Goal: Navigation & Orientation: Find specific page/section

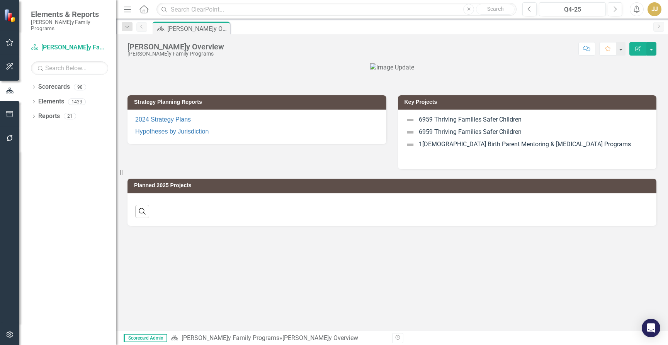
click at [35, 86] on icon "Dropdown" at bounding box center [33, 88] width 5 height 4
click at [36, 99] on icon "Dropdown" at bounding box center [38, 101] width 6 height 5
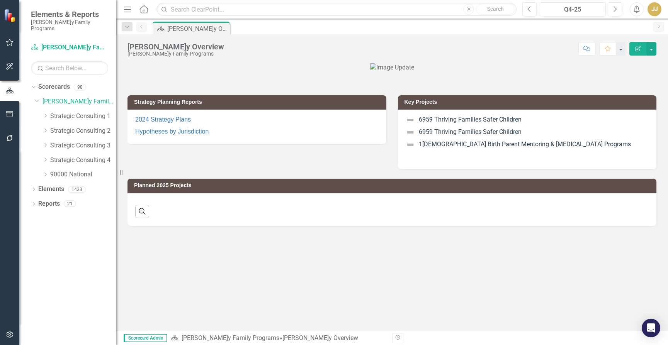
click at [43, 114] on icon "Dropdown" at bounding box center [46, 116] width 6 height 5
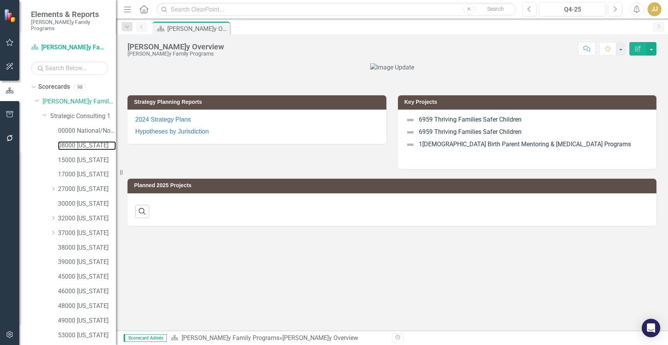
click at [75, 141] on link "08000 [US_STATE]" at bounding box center [87, 145] width 58 height 9
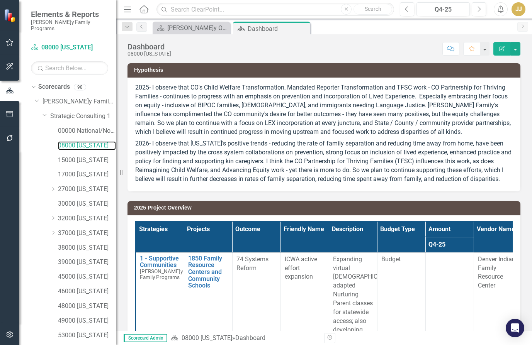
scroll to position [155, 0]
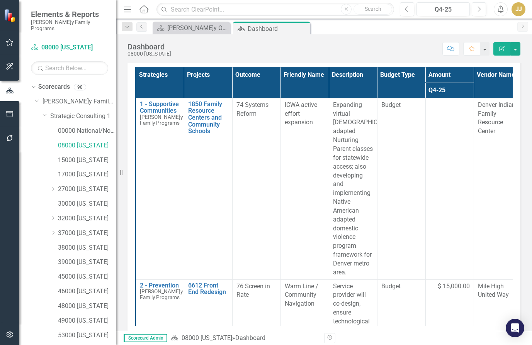
click at [262, 212] on td "74 Systems Reform" at bounding box center [256, 189] width 48 height 182
click at [248, 58] on div "Dashboard 08000 [US_STATE] Score: N/A Q4-25 Completed Comment Favorite Edit Rep…" at bounding box center [324, 182] width 416 height 297
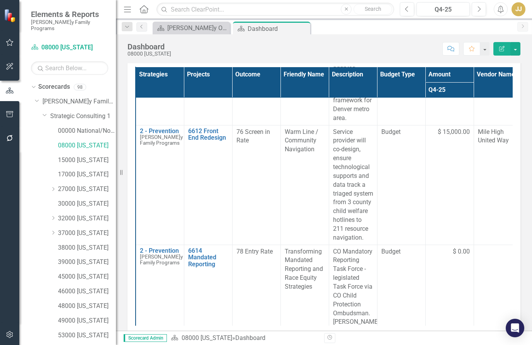
click at [245, 193] on td "76 Screen in Rate" at bounding box center [256, 185] width 48 height 120
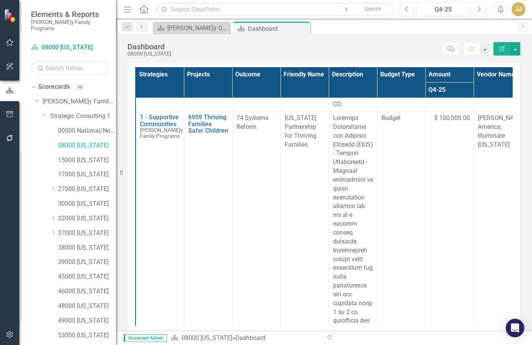
scroll to position [464, 0]
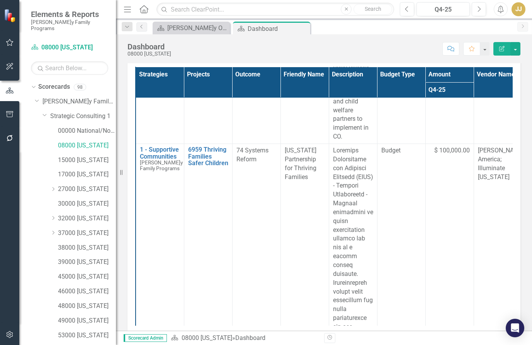
click at [229, 48] on div "Score: N/A Q4-25 Completed Comment Favorite Edit Report" at bounding box center [347, 48] width 345 height 13
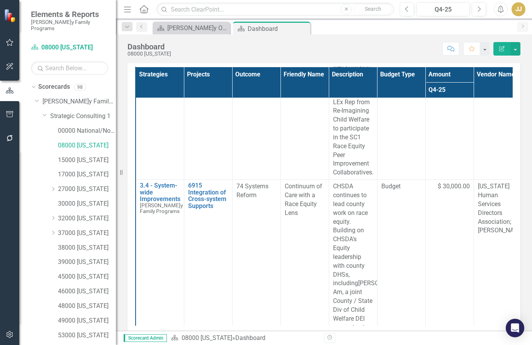
scroll to position [1700, 0]
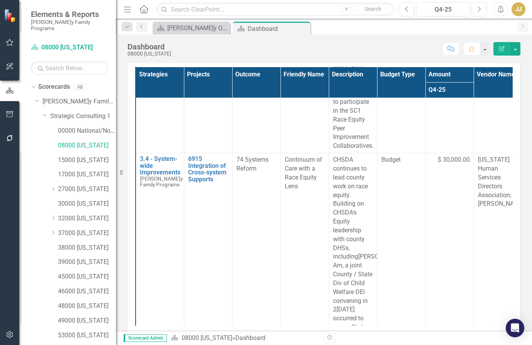
click at [200, 50] on div "Score: N/A Q4-25 Completed Comment Favorite Edit Report" at bounding box center [347, 48] width 345 height 13
click at [237, 53] on div "Score: N/A Q4-25 Completed Comment Favorite Edit Report" at bounding box center [347, 48] width 345 height 13
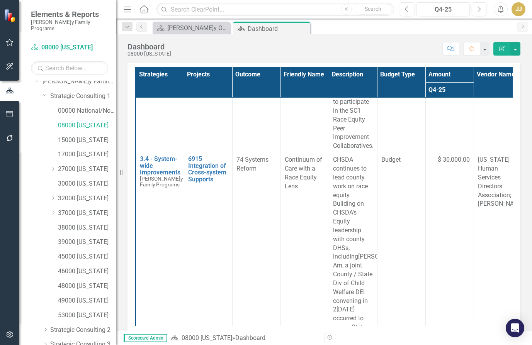
scroll to position [39, 0]
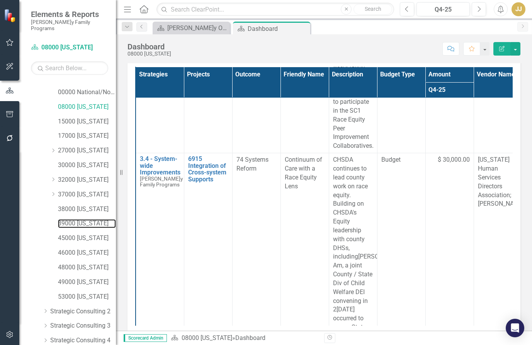
click at [88, 219] on link "39000 [US_STATE]" at bounding box center [87, 223] width 58 height 9
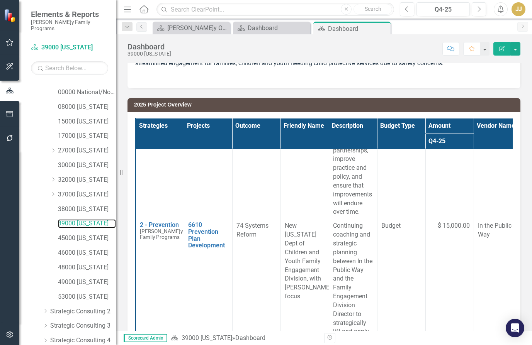
scroll to position [386, 0]
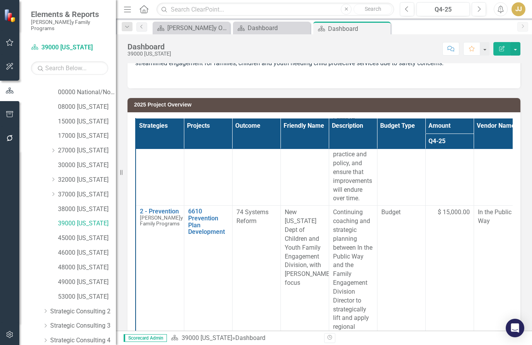
click at [311, 247] on div "New [US_STATE] Dept of Children and Youth Family Engagement Division, with [PER…" at bounding box center [305, 248] width 40 height 80
click at [312, 246] on div "New [US_STATE] Dept of Children and Youth Family Engagement Division, with [PER…" at bounding box center [305, 248] width 40 height 80
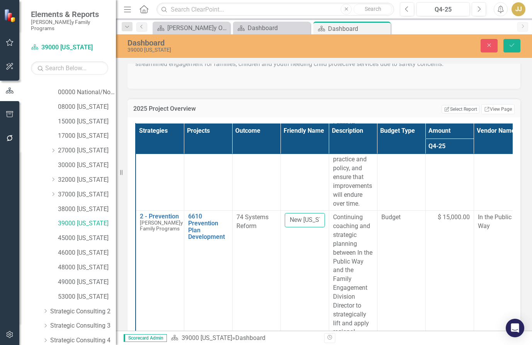
scroll to position [0, 192]
drag, startPoint x: 290, startPoint y: 201, endPoint x: 352, endPoint y: 202, distance: 62.2
click at [352, 211] on tr "2 - Prevention[PERSON_NAME]y Family Programs Edit Edit Strategy Link Open Eleme…" at bounding box center [353, 324] width 435 height 226
click at [226, 97] on div "2025 Project Overview Edit Report Select Report Link View Page Strategies Proje…" at bounding box center [324, 249] width 405 height 320
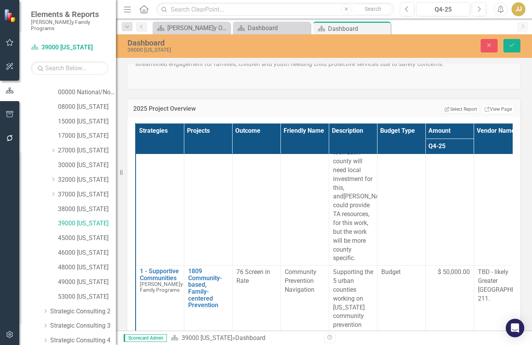
scroll to position [927, 0]
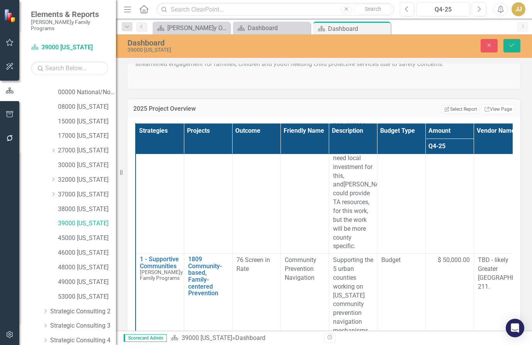
click at [293, 257] on span "Community Prevention Navigation" at bounding box center [301, 269] width 32 height 25
click at [292, 257] on span "Community Prevention Navigation" at bounding box center [301, 269] width 32 height 25
click at [302, 256] on input "Community Prevention Navigation" at bounding box center [305, 263] width 40 height 14
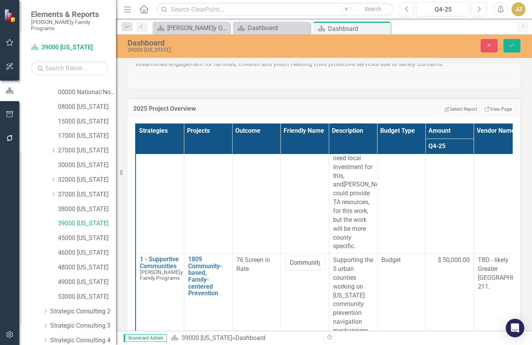
click at [172, 95] on div "2025 Project Overview Edit Report Select Report Link View Page Strategies Proje…" at bounding box center [324, 249] width 405 height 320
click at [258, 92] on div "2025 Project Overview Edit Report Select Report Link View Page Strategies Proje…" at bounding box center [324, 249] width 405 height 320
click at [198, 93] on div "2025 Project Overview Edit Report Select Report Link View Page Strategies Proje…" at bounding box center [324, 249] width 405 height 320
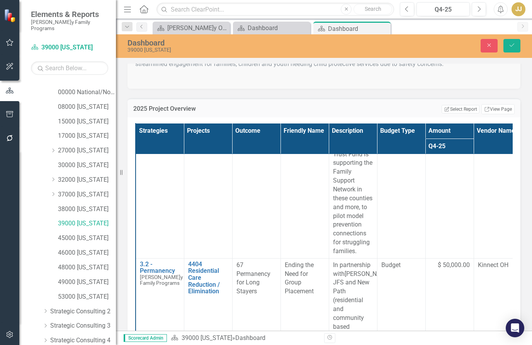
scroll to position [1275, 0]
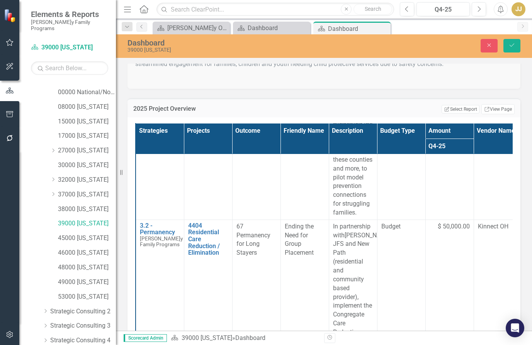
click at [294, 223] on span "Ending the Need for Group Placement" at bounding box center [299, 240] width 29 height 34
click at [299, 223] on input "Ending the Need for Group Placement" at bounding box center [305, 230] width 40 height 14
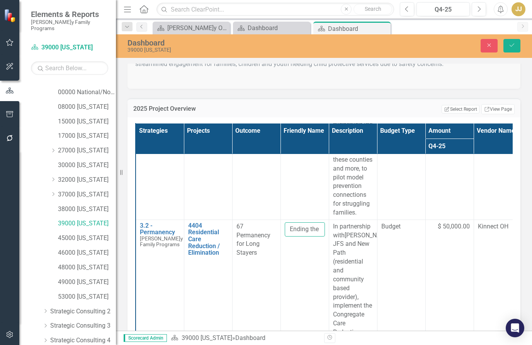
click at [299, 223] on input "Ending the Need for Group Placement" at bounding box center [305, 230] width 40 height 14
click at [245, 94] on div "2025 Project Overview Edit Report Select Report Link View Page Strategies Proje…" at bounding box center [324, 249] width 405 height 320
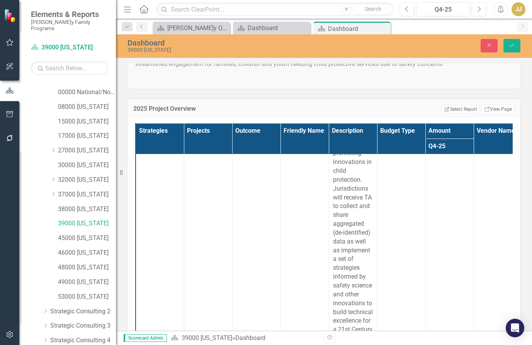
scroll to position [2291, 0]
click at [483, 45] on button "Close" at bounding box center [489, 46] width 17 height 14
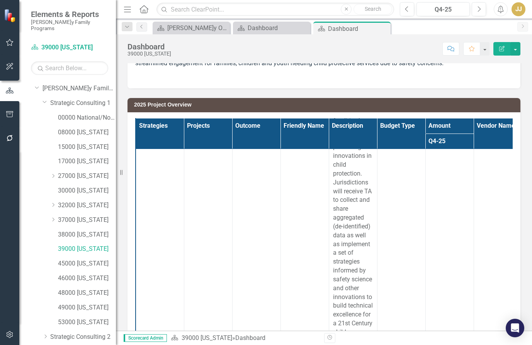
scroll to position [0, 0]
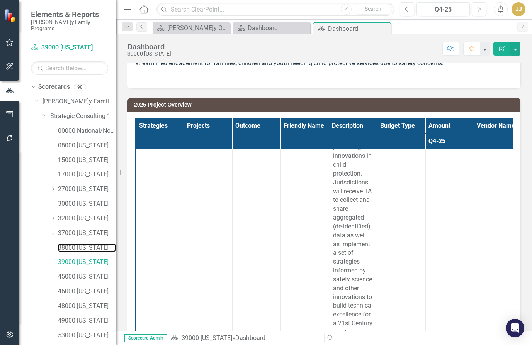
click at [77, 244] on link "38000 [US_STATE]" at bounding box center [87, 248] width 58 height 9
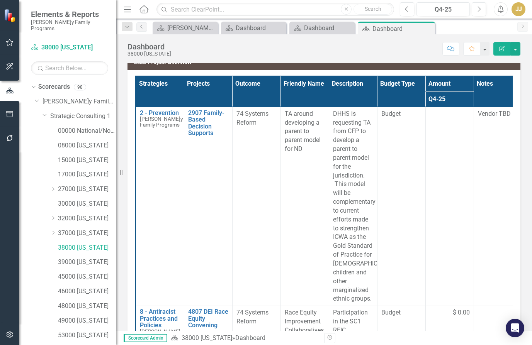
scroll to position [39, 0]
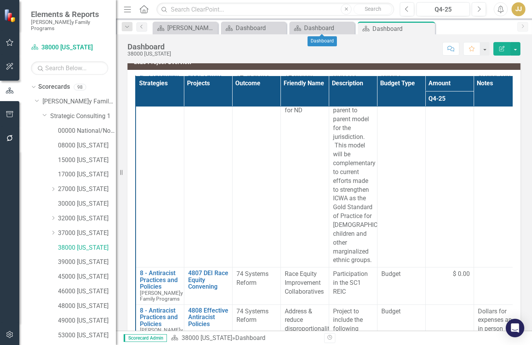
click at [323, 51] on div "Score: N/A Q4-25 Completed Comment Favorite Edit Report" at bounding box center [347, 48] width 345 height 13
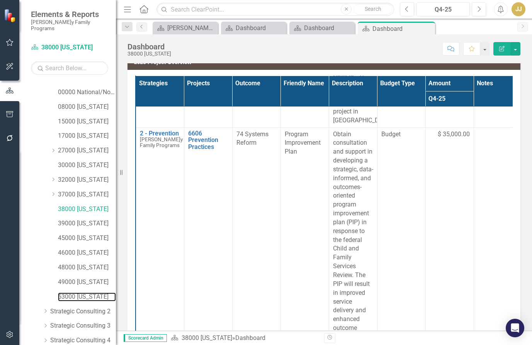
click at [79, 293] on link "53000 [US_STATE]" at bounding box center [87, 297] width 58 height 9
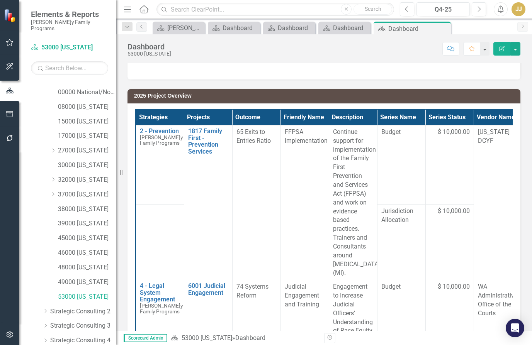
click at [302, 87] on div "2025 Project Overview Strategies Projects Outcome Friendly Name Description Ser…" at bounding box center [324, 238] width 405 height 316
click at [269, 66] on div at bounding box center [324, 65] width 374 height 9
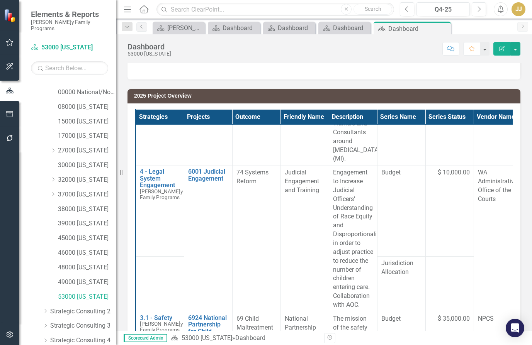
scroll to position [116, 0]
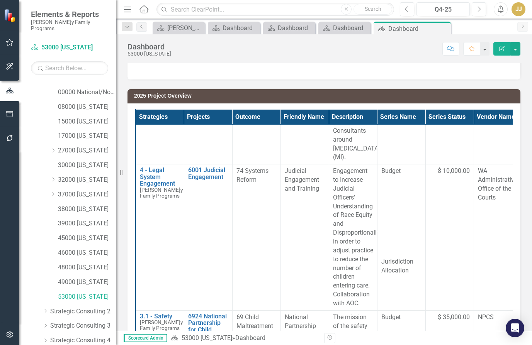
click at [302, 90] on div "2025 Project Overview" at bounding box center [324, 96] width 393 height 14
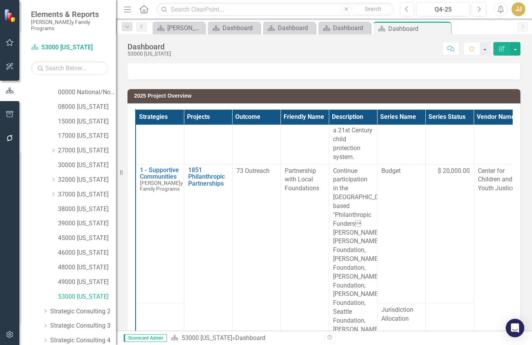
scroll to position [580, 0]
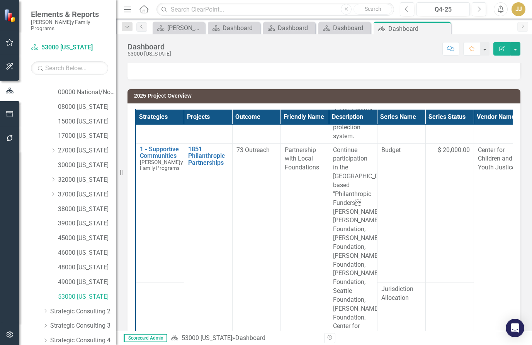
click at [281, 54] on div "Score: N/A Q4-25 Completed Comment Favorite Edit Report" at bounding box center [347, 48] width 345 height 13
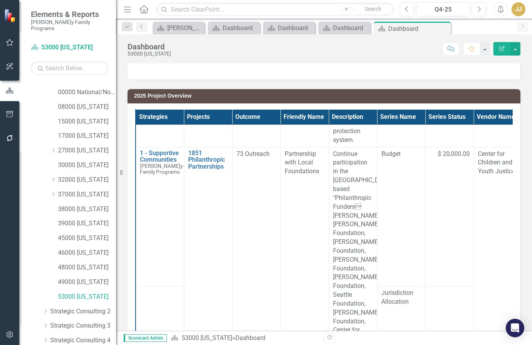
scroll to position [546, 0]
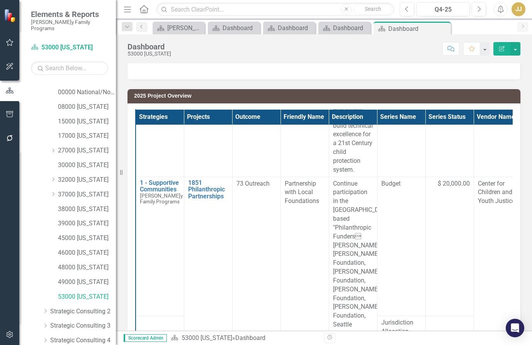
click at [326, 51] on div "Score: N/A Q4-25 Completed Comment Favorite Edit Report" at bounding box center [347, 48] width 345 height 13
click at [259, 64] on div at bounding box center [324, 65] width 374 height 9
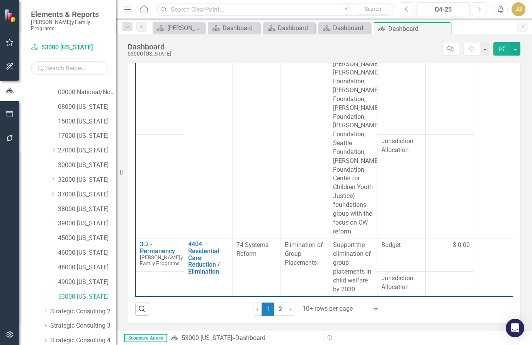
scroll to position [188, 0]
click at [279, 311] on link "2" at bounding box center [280, 309] width 12 height 13
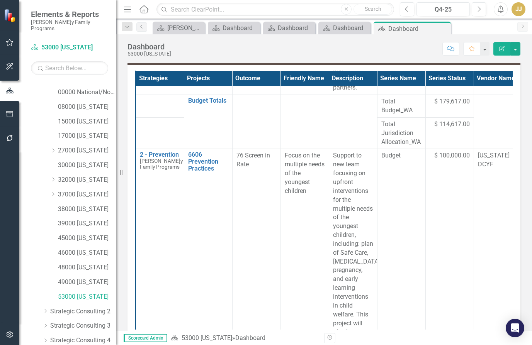
scroll to position [193, 0]
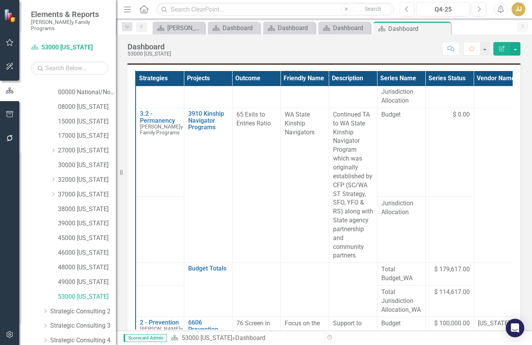
click at [219, 206] on td "3910 Kinship Navigator Programs Edit Edit Project Link Open Element" at bounding box center [208, 185] width 48 height 155
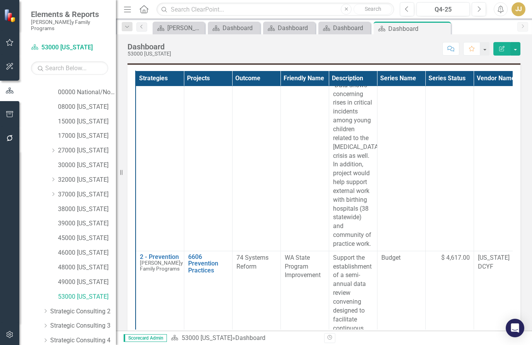
scroll to position [773, 0]
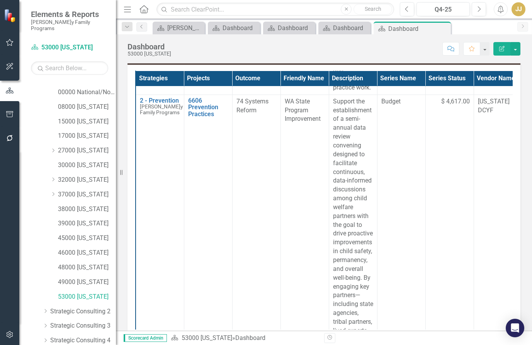
click at [259, 221] on td "74 Systems Reform" at bounding box center [256, 331] width 48 height 473
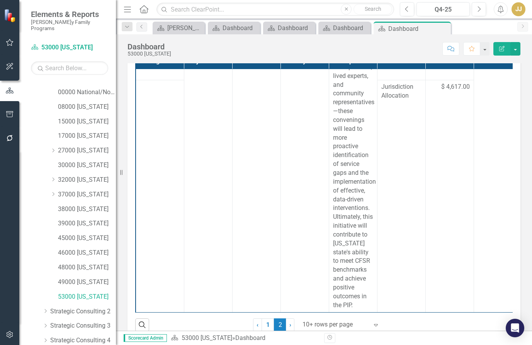
scroll to position [188, 0]
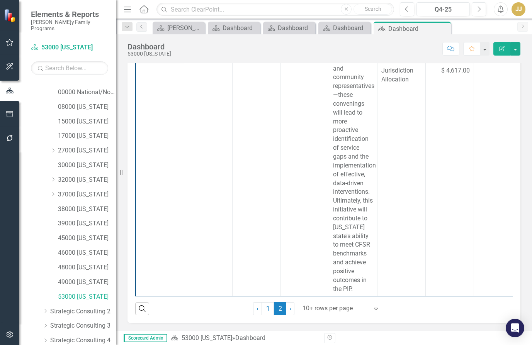
click at [262, 311] on link "1" at bounding box center [268, 309] width 12 height 13
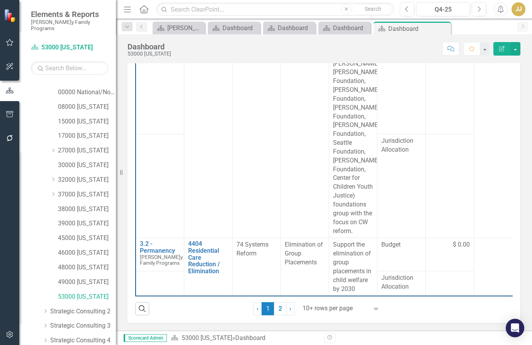
scroll to position [662, 0]
click at [277, 309] on link "2" at bounding box center [280, 309] width 12 height 13
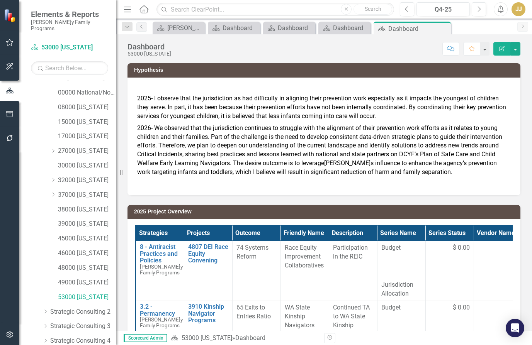
scroll to position [80, 0]
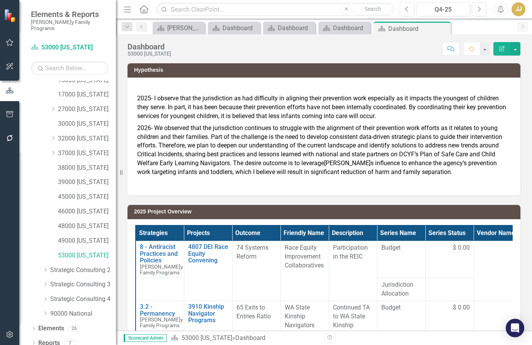
click at [46, 311] on icon "Dropdown" at bounding box center [46, 313] width 6 height 5
click at [88, 153] on div "Dropdown 90000 National" at bounding box center [79, 153] width 73 height 13
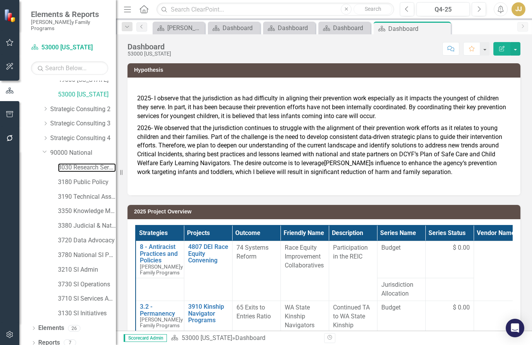
click at [89, 163] on link "3030 Research Services" at bounding box center [87, 167] width 58 height 9
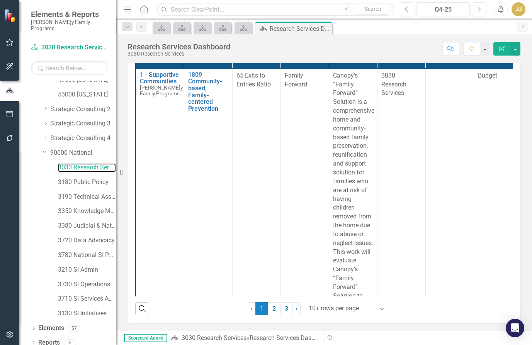
scroll to position [159, 0]
click at [321, 311] on div at bounding box center [342, 309] width 66 height 10
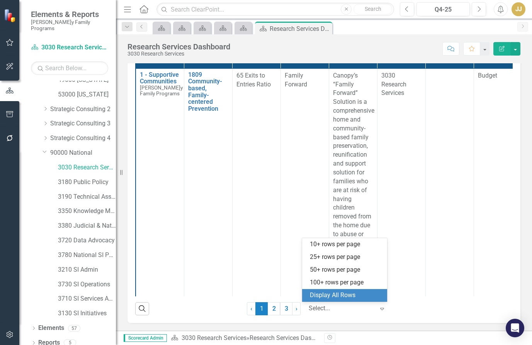
click at [337, 299] on div "Display All Rows" at bounding box center [346, 295] width 73 height 9
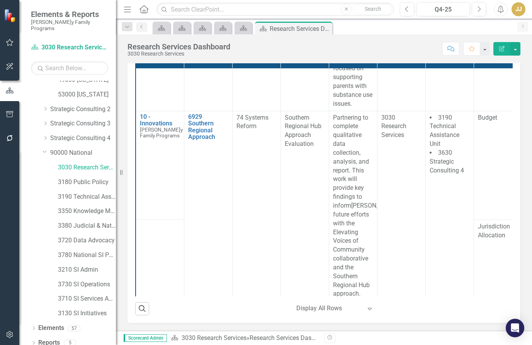
scroll to position [4598, 0]
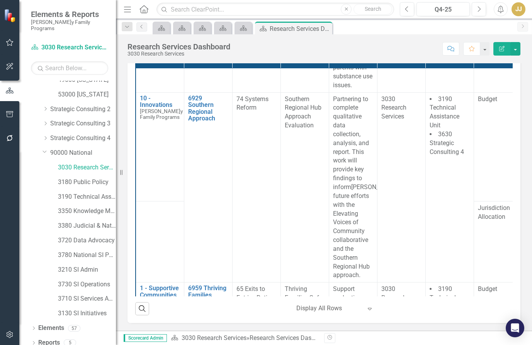
click at [524, 96] on div "Strategy Planning Reports 2026 National Projects Assessment 2026 Project Overvi…" at bounding box center [324, 116] width 416 height 430
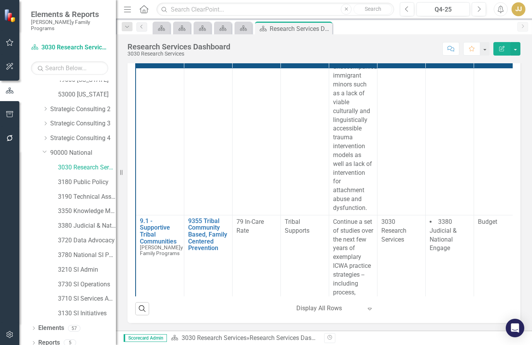
scroll to position [4995, 0]
